Goal: Transaction & Acquisition: Subscribe to service/newsletter

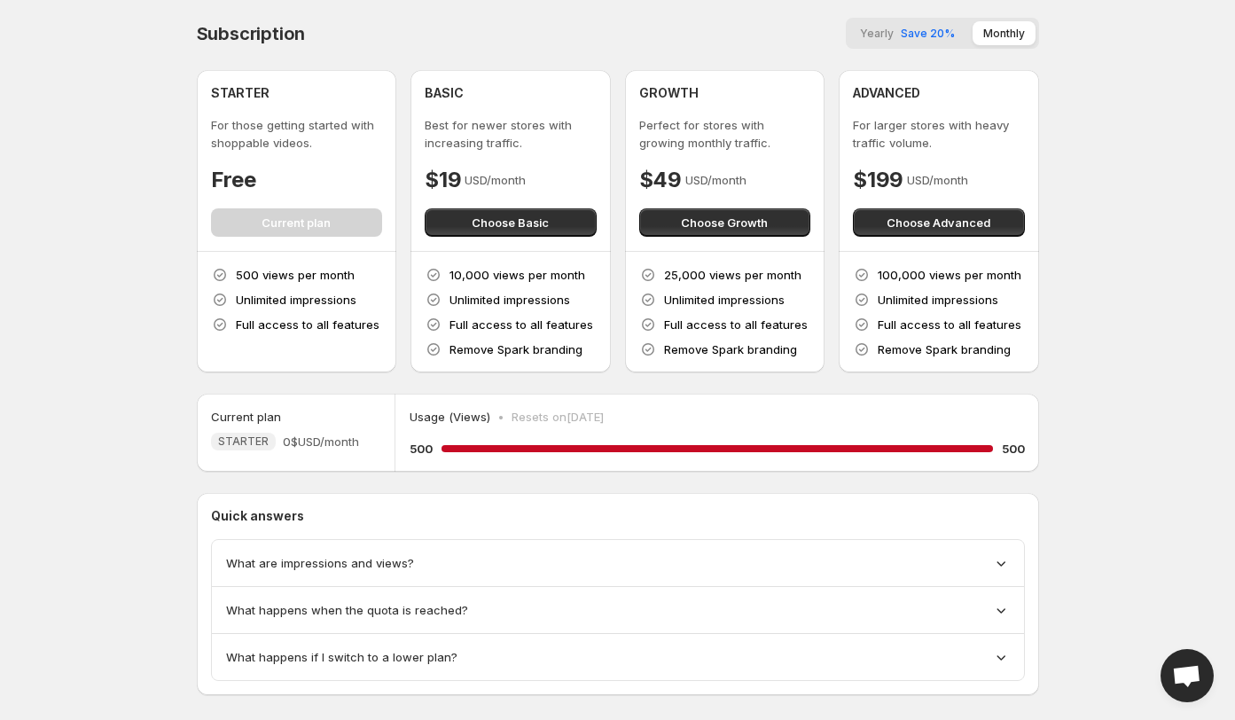
scroll to position [23, 0]
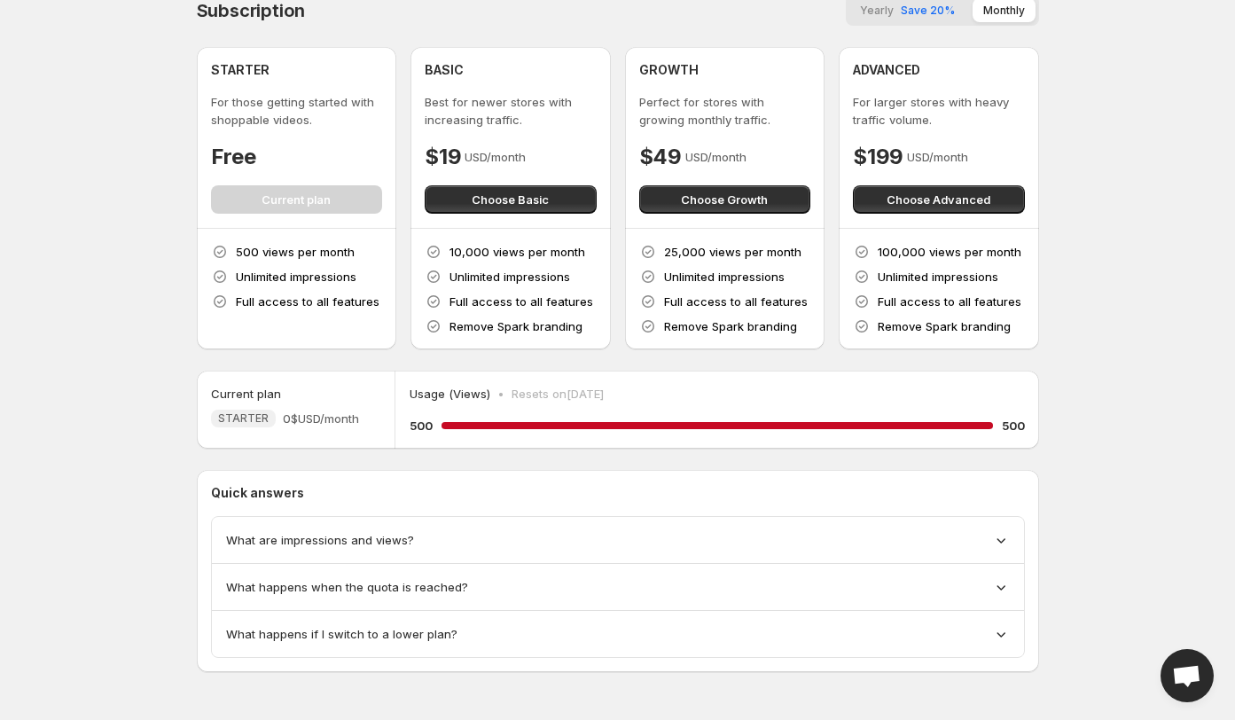
click at [475, 252] on p "10,000 views per month" at bounding box center [518, 252] width 136 height 18
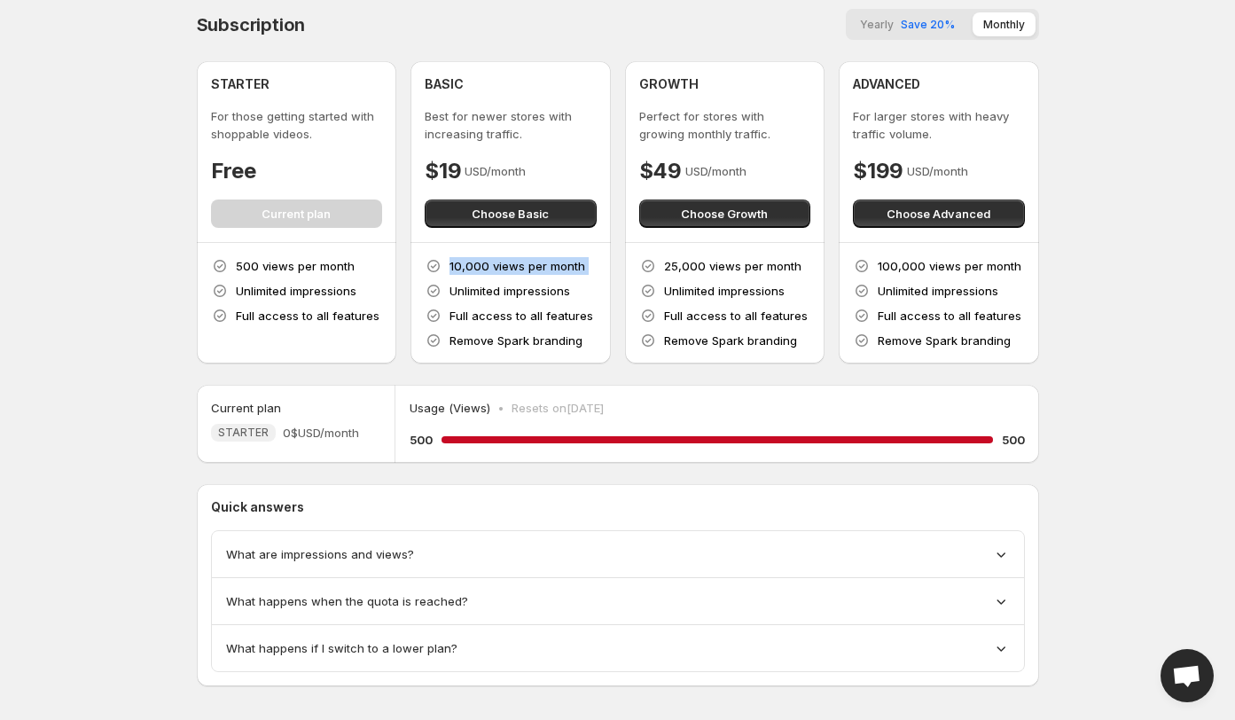
scroll to position [6, 0]
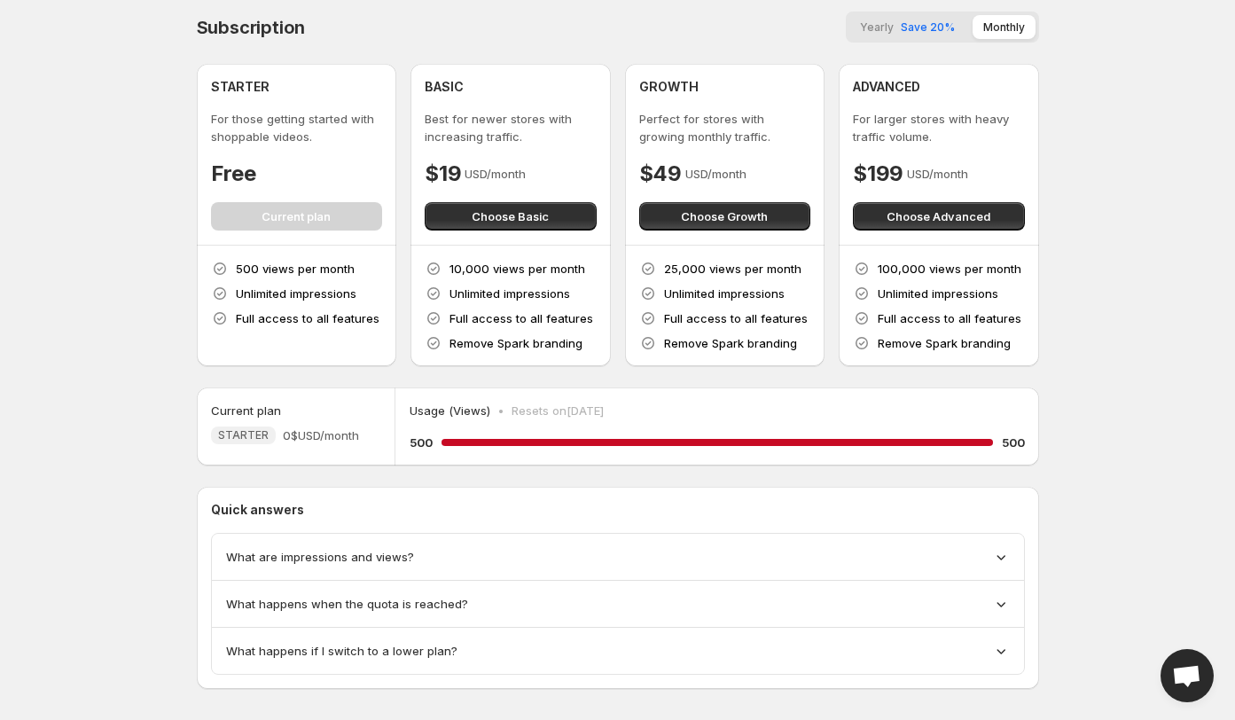
click at [496, 133] on p "Best for newer stores with increasing traffic." at bounding box center [511, 127] width 172 height 35
click at [243, 262] on p "500 views per month" at bounding box center [295, 269] width 119 height 18
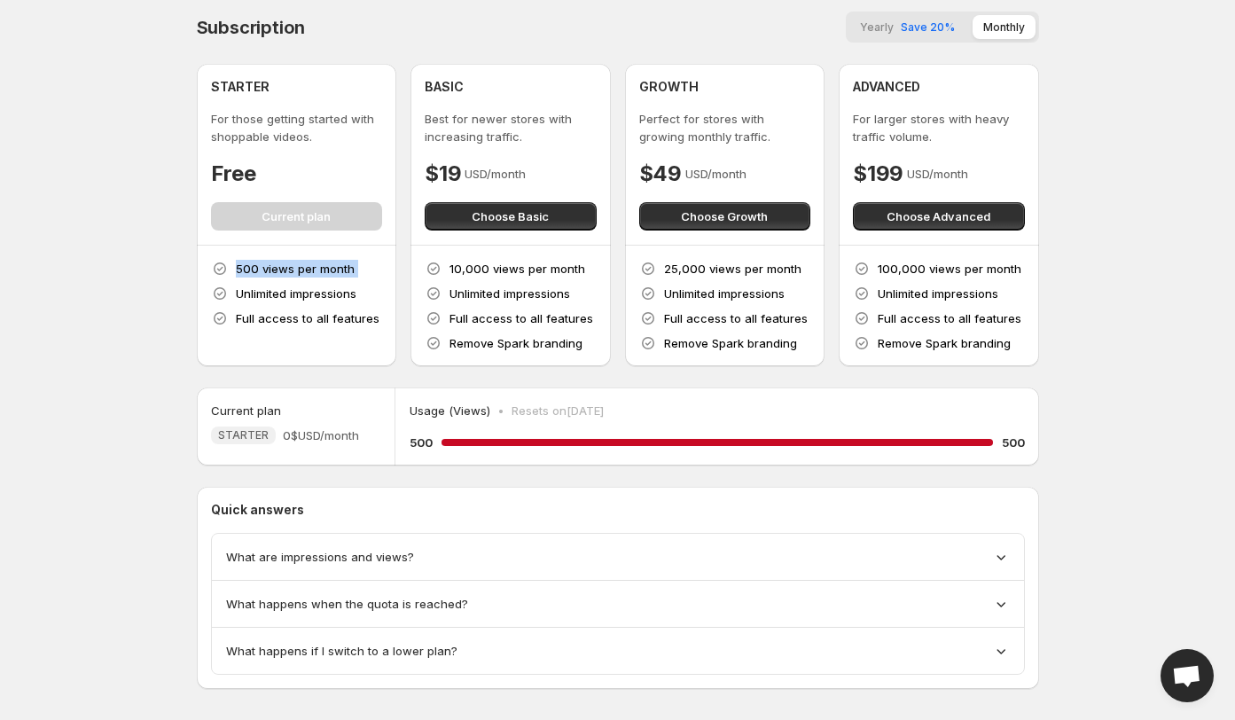
click at [243, 262] on p "500 views per month" at bounding box center [295, 269] width 119 height 18
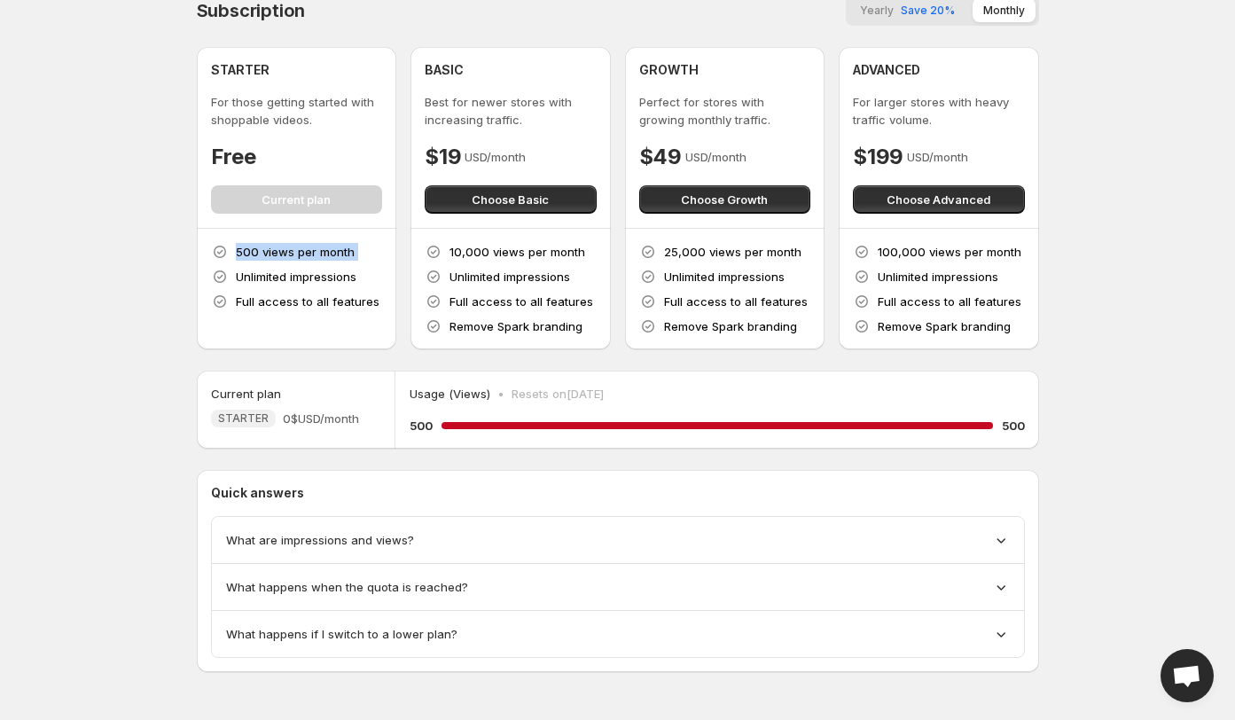
scroll to position [0, 0]
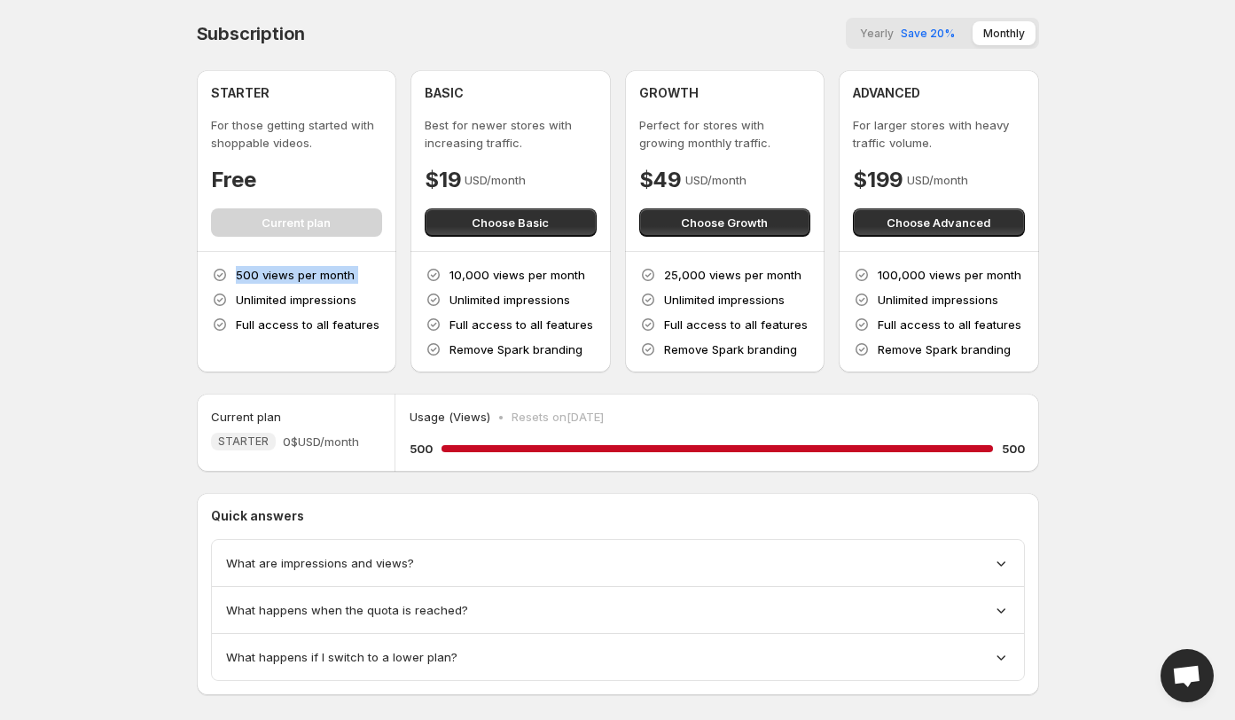
click at [933, 23] on button "Yearly Save 20%" at bounding box center [907, 33] width 116 height 24
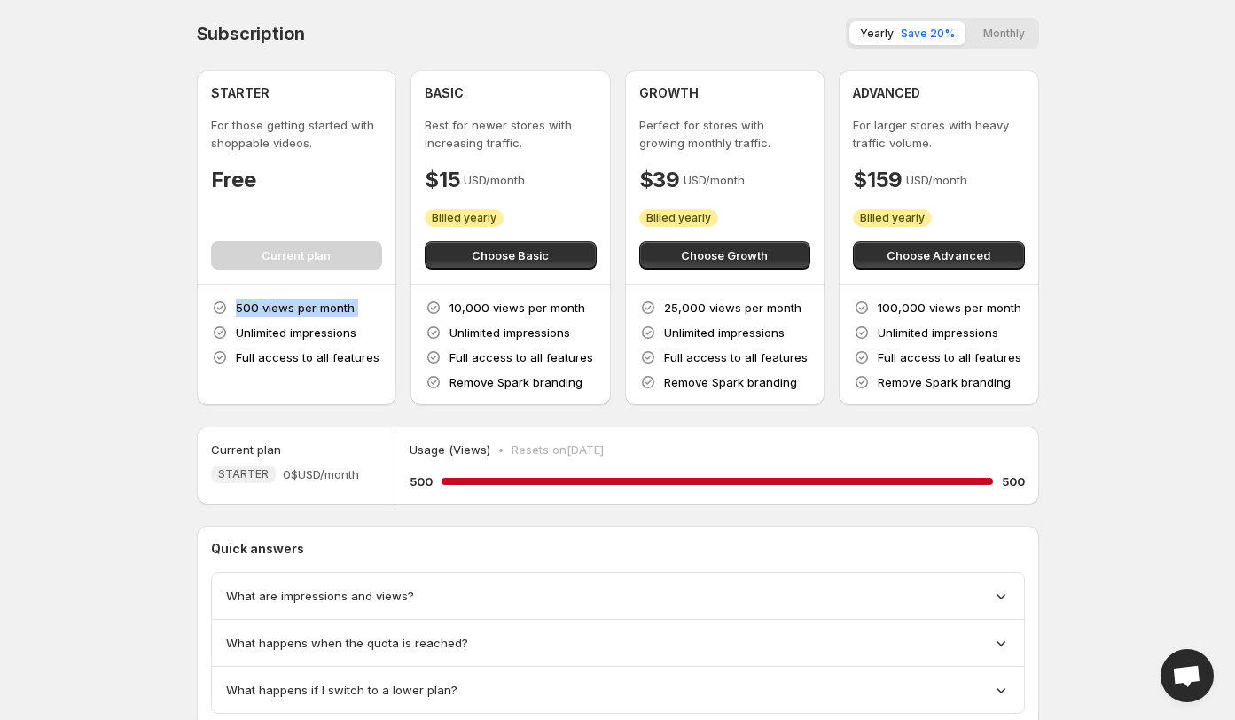
click at [1021, 27] on button "Monthly" at bounding box center [1004, 33] width 63 height 24
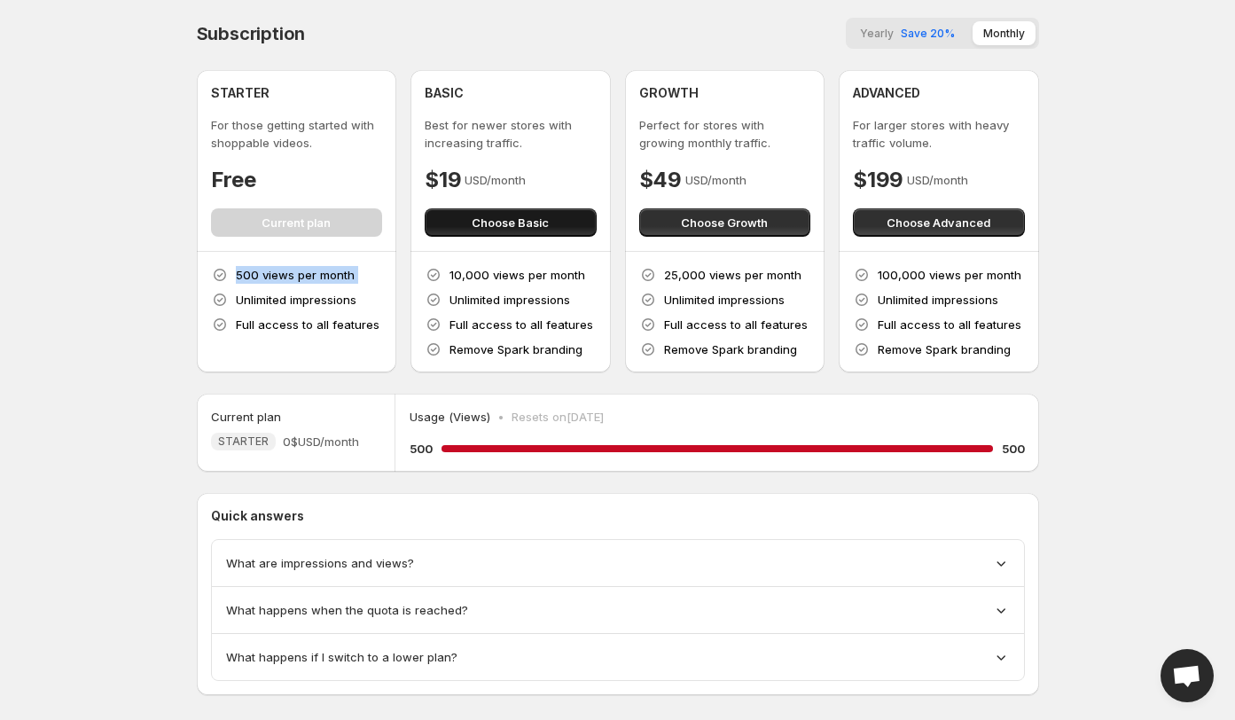
click at [485, 220] on span "Choose Basic" at bounding box center [510, 223] width 77 height 18
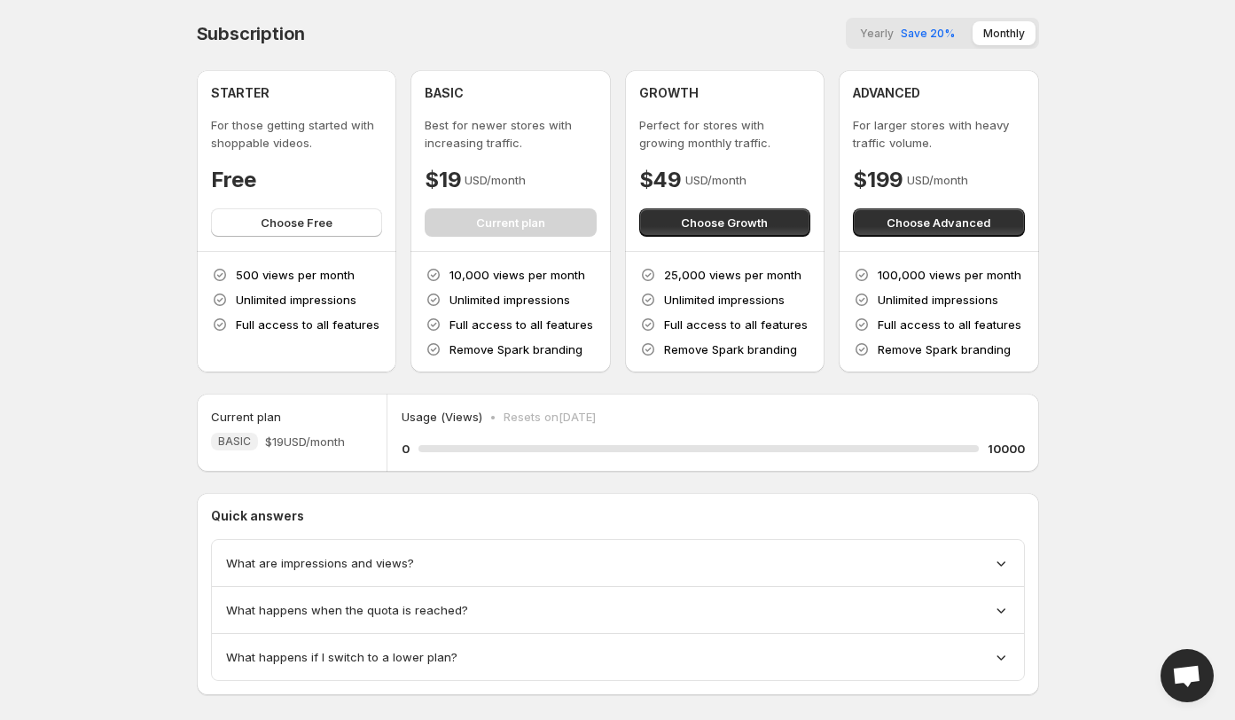
scroll to position [23, 0]
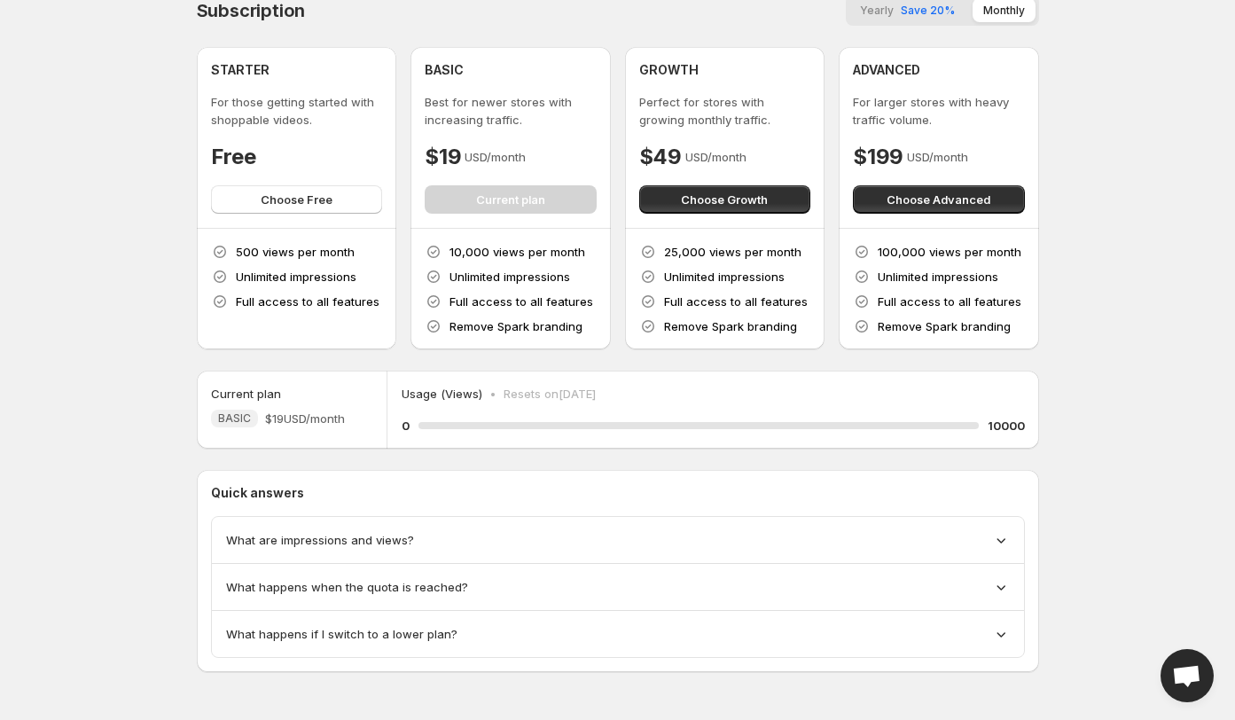
click at [562, 396] on p "Resets on [DATE]" at bounding box center [550, 394] width 92 height 18
click at [590, 397] on p "Resets on [DATE]" at bounding box center [550, 394] width 92 height 18
